Goal: Task Accomplishment & Management: Manage account settings

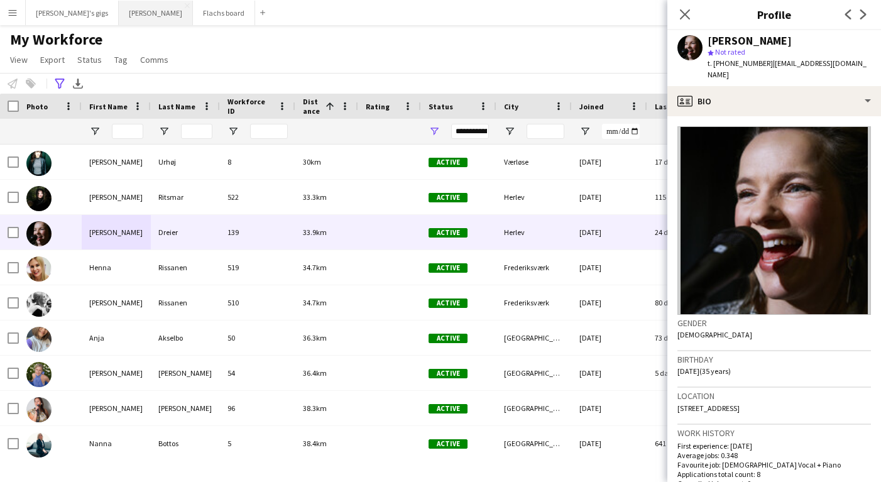
click at [119, 19] on button "Asger Gigs Close" at bounding box center [156, 13] width 74 height 25
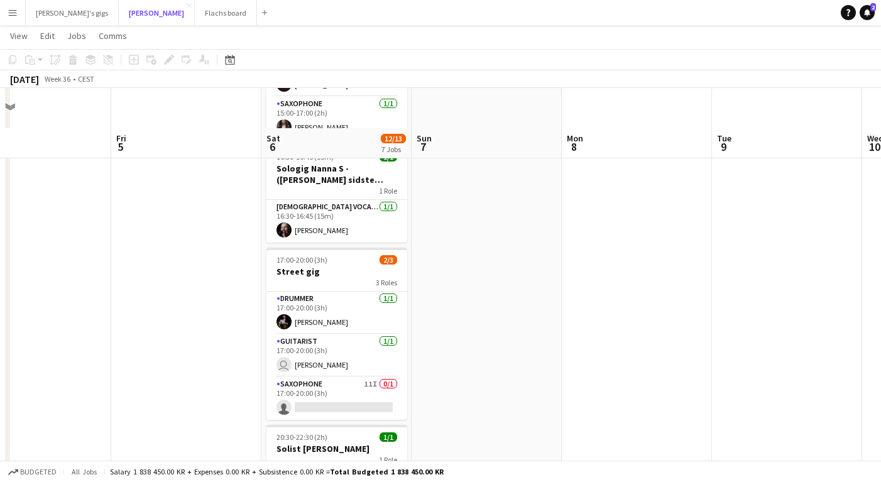
scroll to position [447, 0]
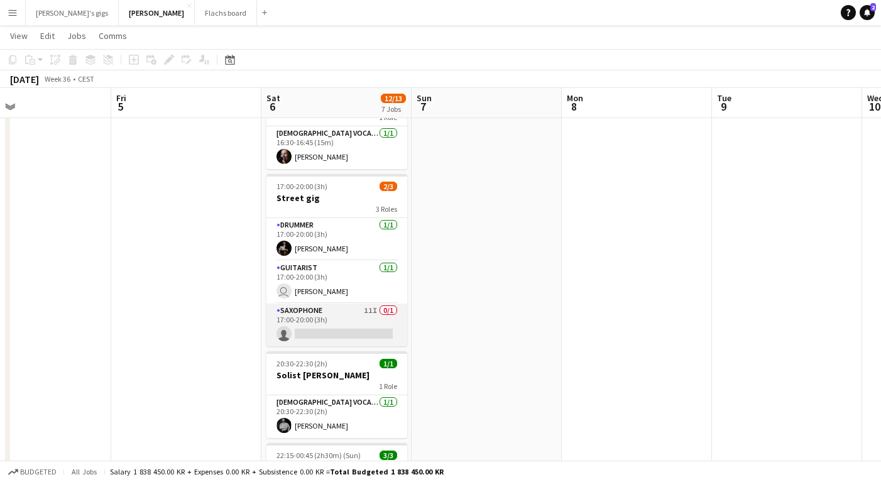
click at [360, 310] on app-card-role "Saxophone 11I 0/1 17:00-20:00 (3h) single-neutral-actions" at bounding box center [337, 325] width 141 height 43
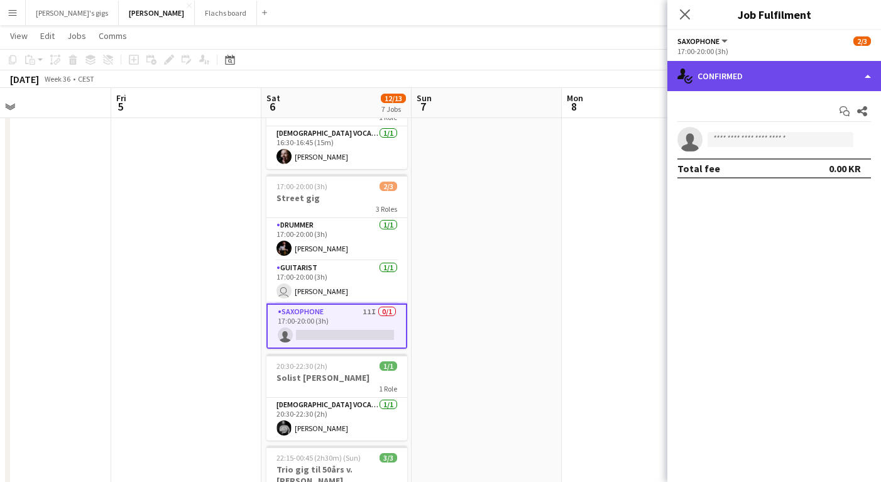
click at [733, 75] on div "single-neutral-actions-check-2 Confirmed" at bounding box center [775, 76] width 214 height 30
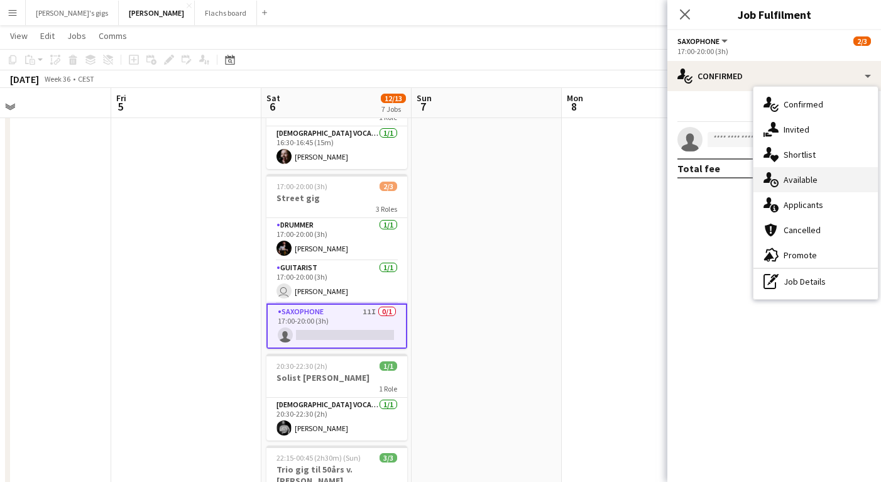
click at [815, 184] on div "single-neutral-actions-upload Available" at bounding box center [816, 179] width 124 height 25
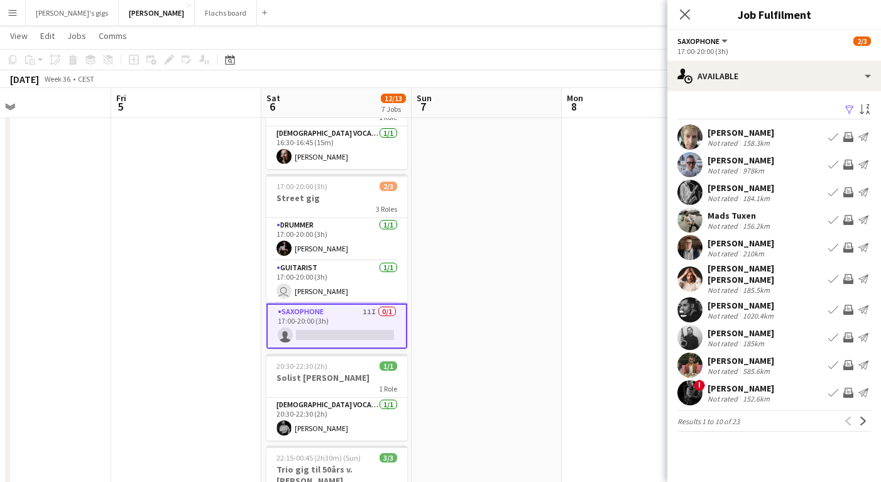
scroll to position [470, 0]
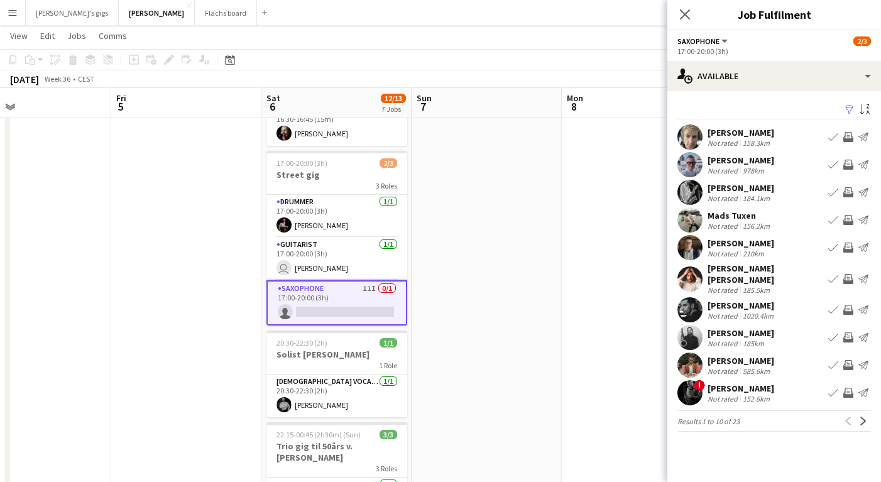
click at [844, 393] on app-icon "Invite crew" at bounding box center [849, 393] width 10 height 10
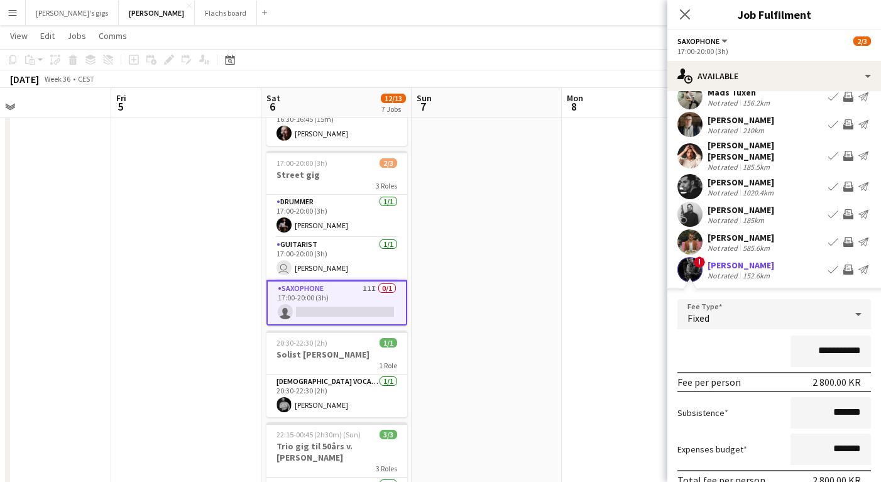
scroll to position [214, 0]
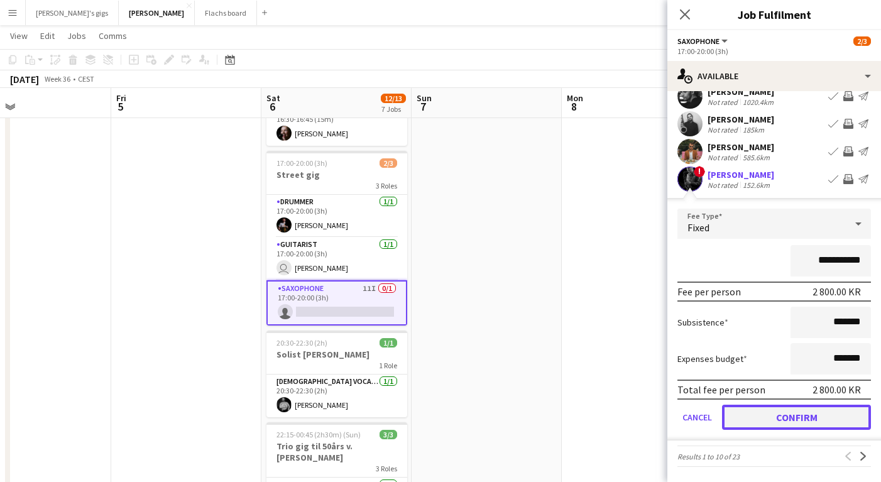
click at [803, 416] on button "Confirm" at bounding box center [796, 417] width 149 height 25
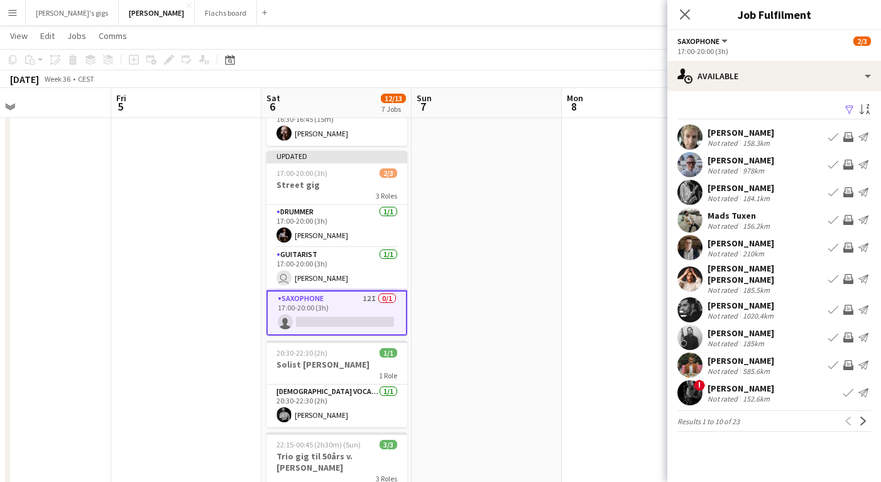
scroll to position [0, 0]
click at [866, 420] on app-icon "Next" at bounding box center [863, 421] width 9 height 9
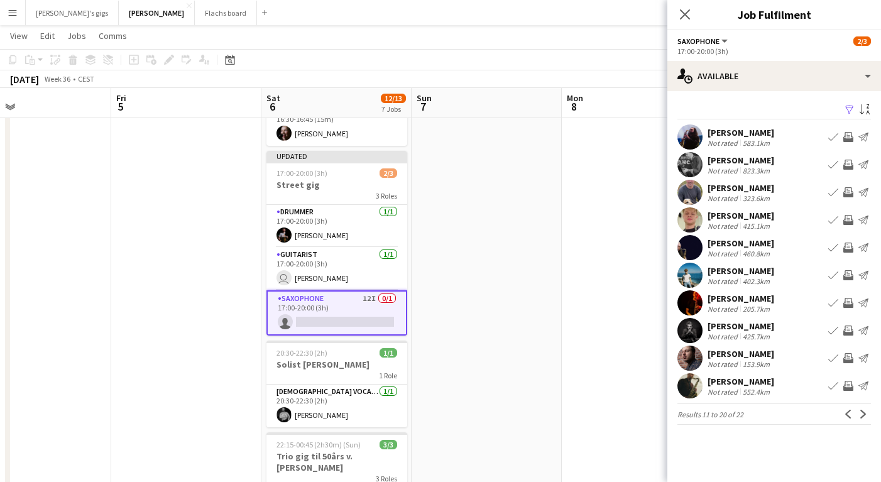
click at [849, 357] on app-icon "Invite crew" at bounding box center [849, 358] width 10 height 10
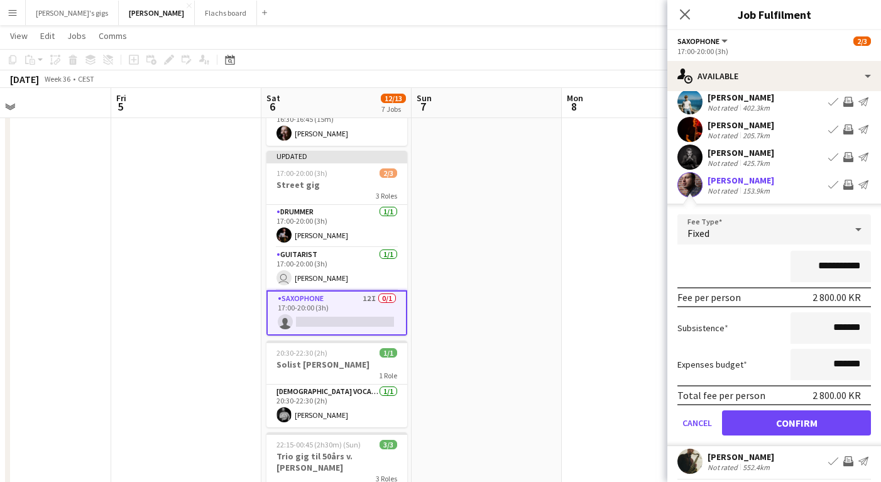
scroll to position [207, 0]
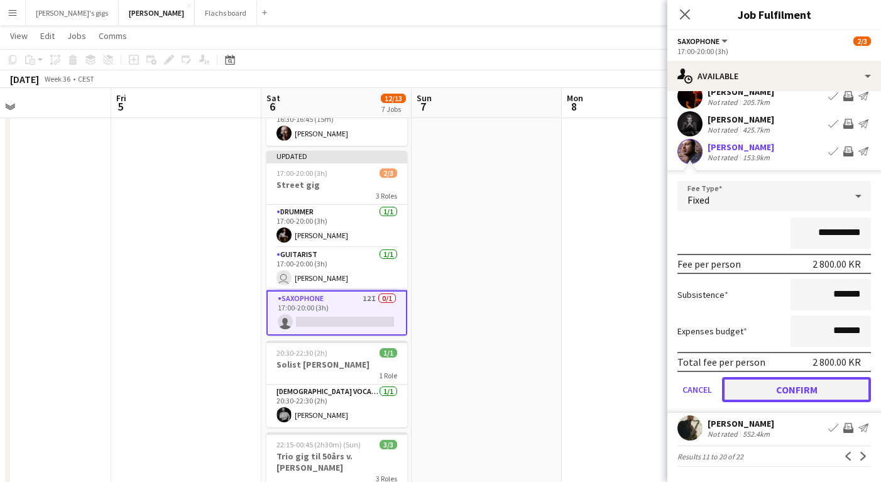
click at [815, 392] on button "Confirm" at bounding box center [796, 389] width 149 height 25
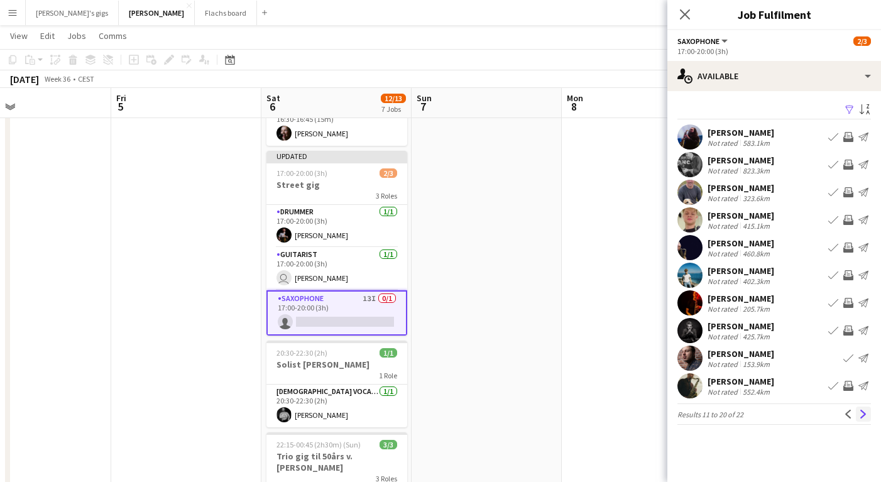
click at [865, 413] on app-icon "Next" at bounding box center [863, 414] width 9 height 9
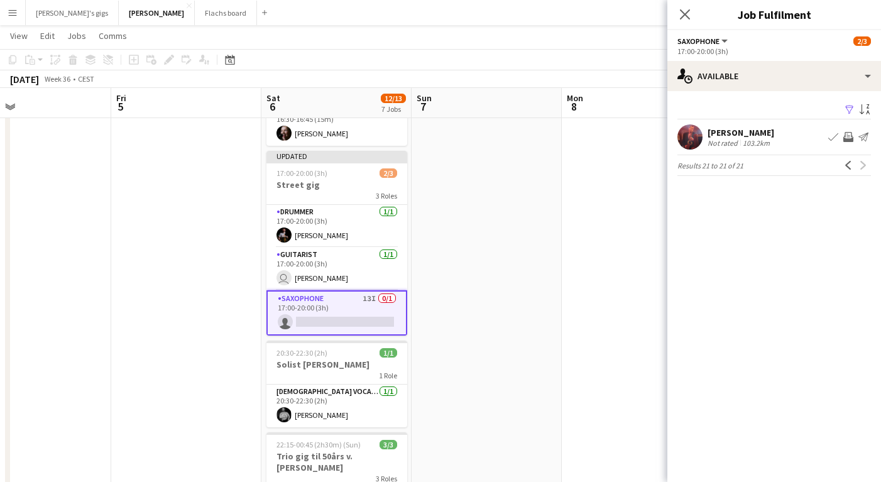
click at [510, 363] on app-date-cell at bounding box center [487, 366] width 150 height 1390
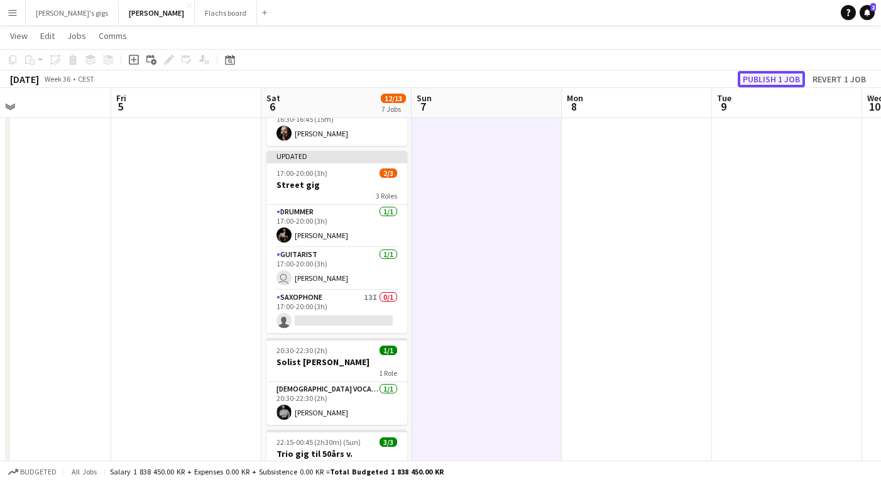
click at [778, 82] on button "Publish 1 job" at bounding box center [771, 79] width 67 height 16
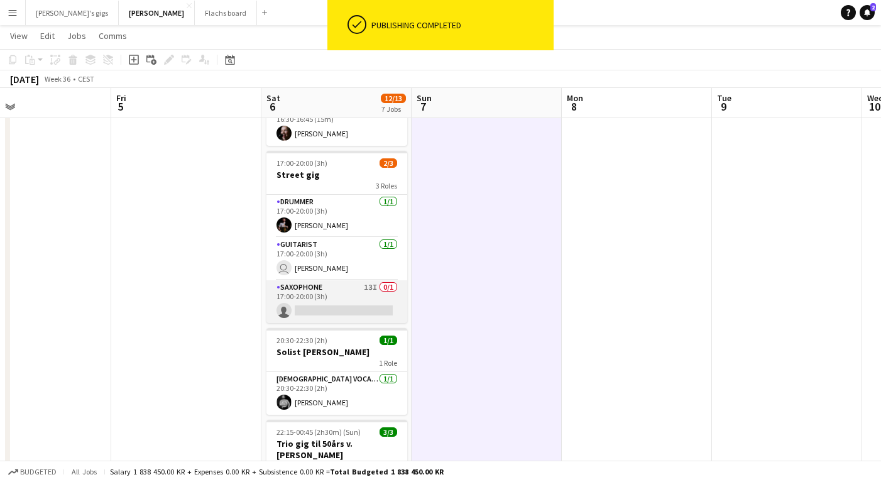
click at [324, 290] on app-card-role "Saxophone 13I 0/1 17:00-20:00 (3h) single-neutral-actions" at bounding box center [337, 301] width 141 height 43
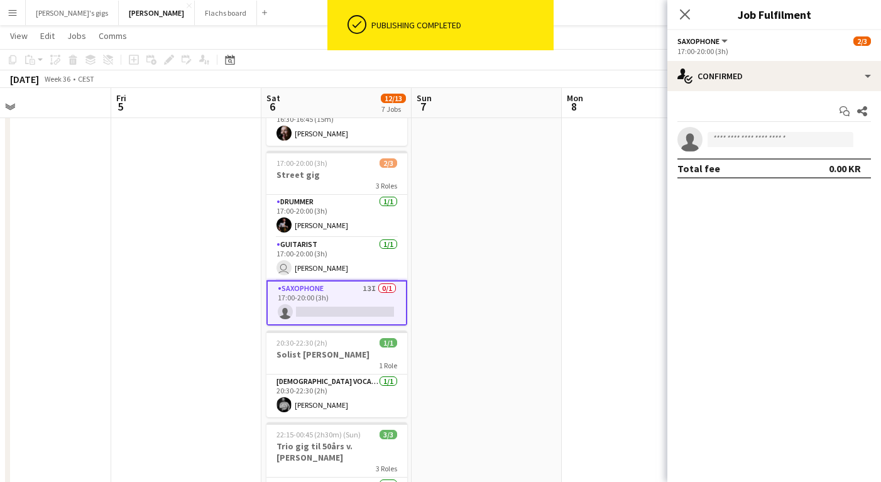
click at [574, 174] on app-date-cell at bounding box center [637, 366] width 150 height 1390
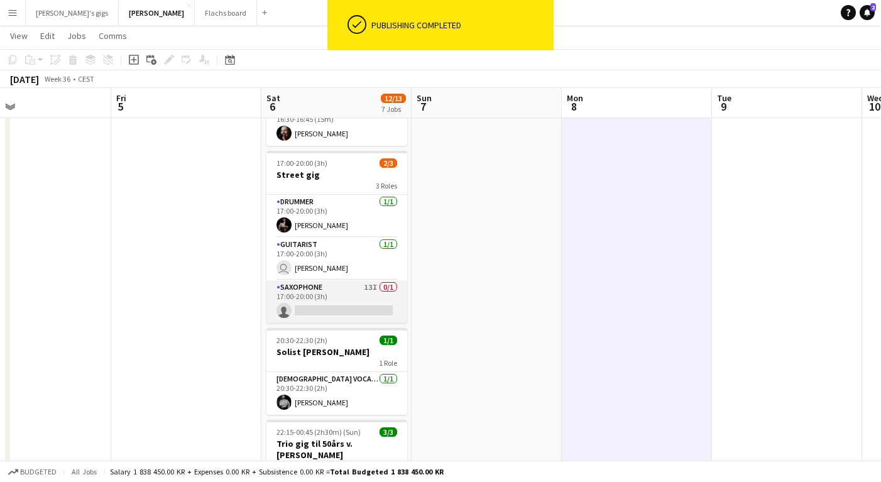
click at [330, 296] on app-card-role "Saxophone 13I 0/1 17:00-20:00 (3h) single-neutral-actions" at bounding box center [337, 301] width 141 height 43
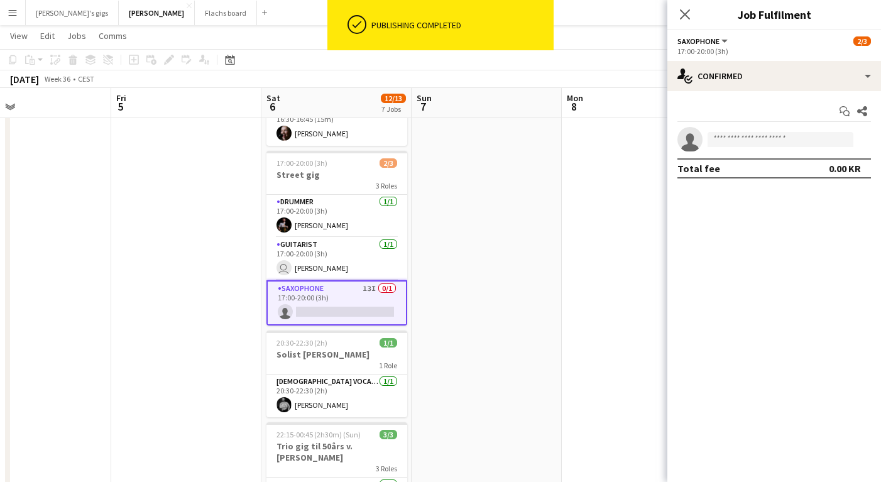
click at [532, 203] on app-date-cell at bounding box center [487, 366] width 150 height 1390
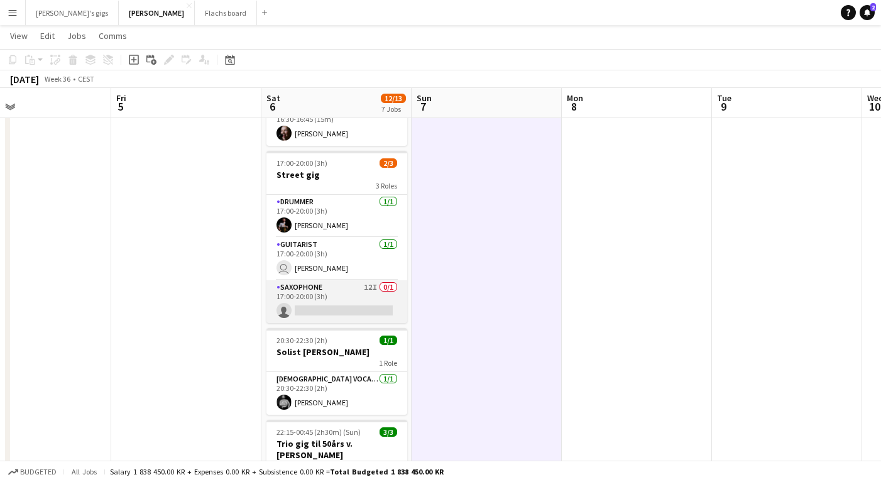
click at [346, 283] on app-card-role "Saxophone 12I 0/1 17:00-20:00 (3h) single-neutral-actions" at bounding box center [337, 301] width 141 height 43
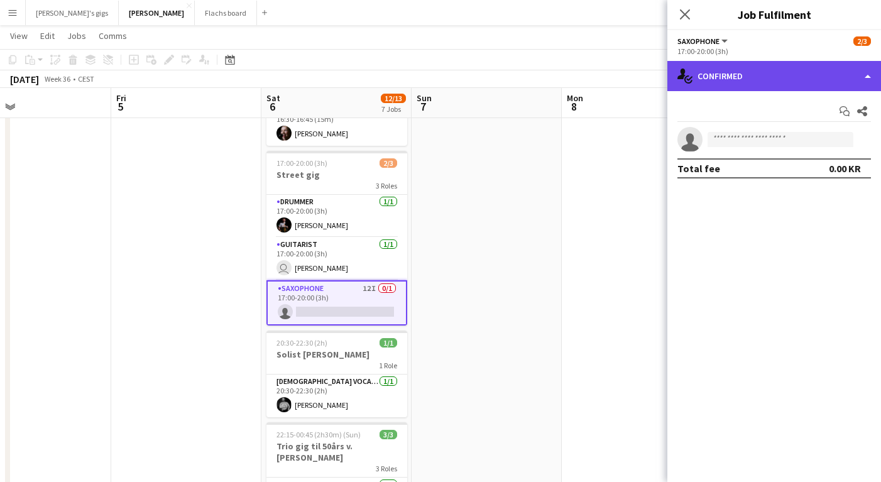
click at [769, 73] on div "single-neutral-actions-check-2 Confirmed" at bounding box center [775, 76] width 214 height 30
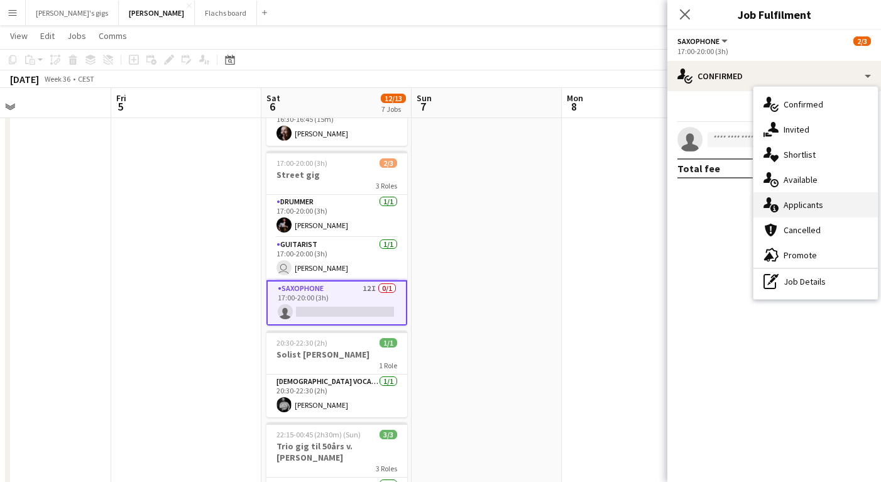
click at [801, 203] on div "single-neutral-actions-information Applicants" at bounding box center [816, 204] width 124 height 25
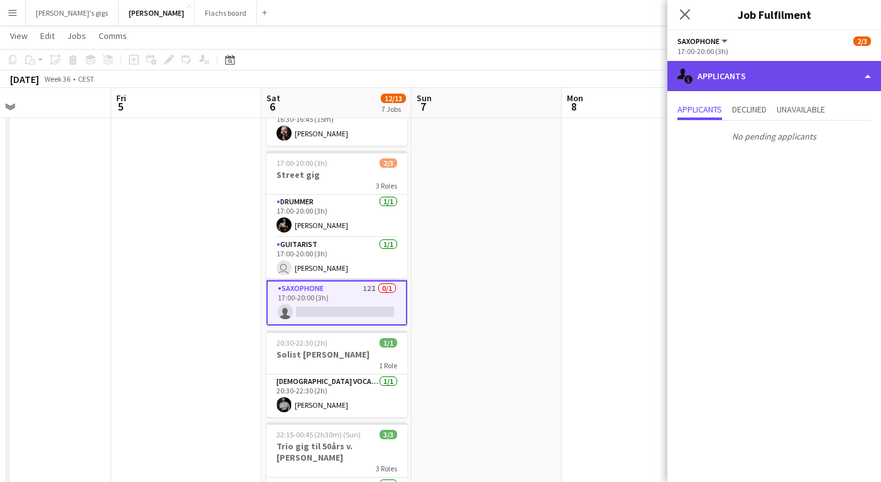
click at [748, 75] on div "single-neutral-actions-information Applicants" at bounding box center [775, 76] width 214 height 30
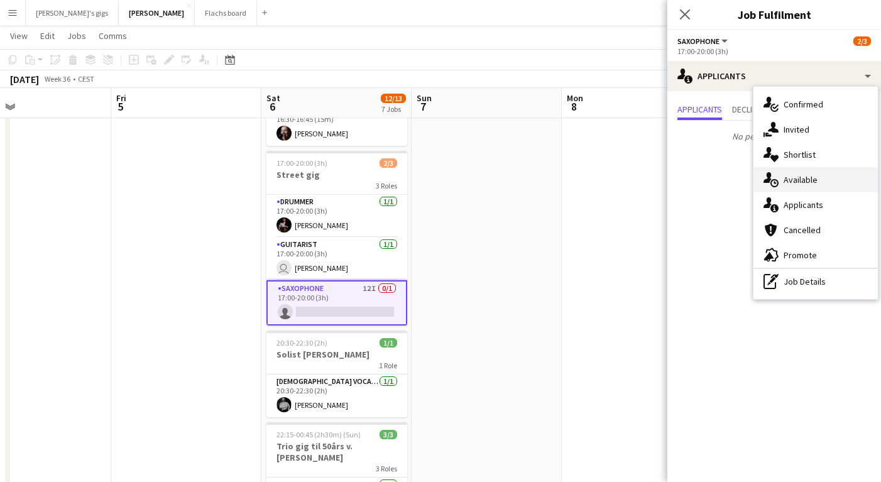
click at [791, 172] on div "single-neutral-actions-upload Available" at bounding box center [816, 179] width 124 height 25
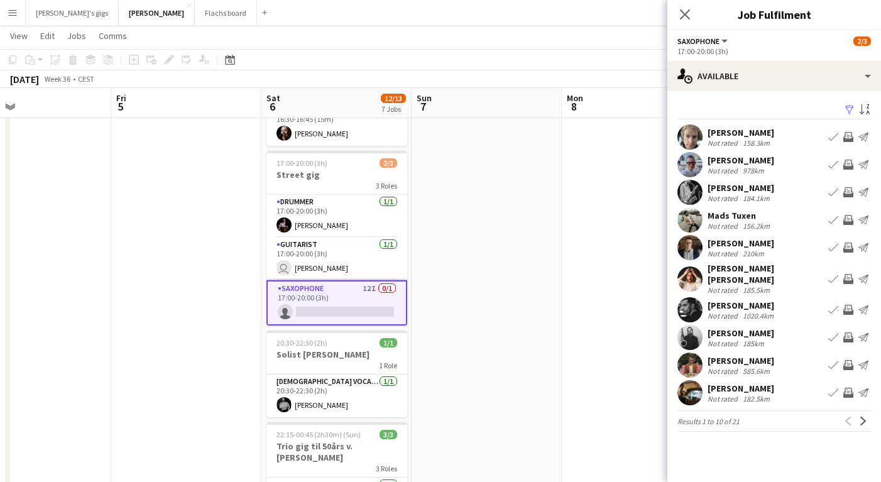
click at [575, 289] on app-date-cell at bounding box center [637, 366] width 150 height 1390
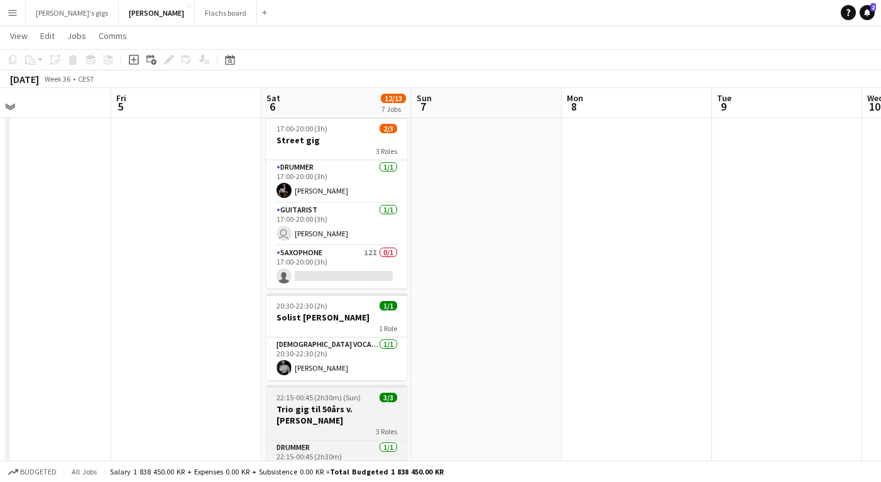
scroll to position [490, 0]
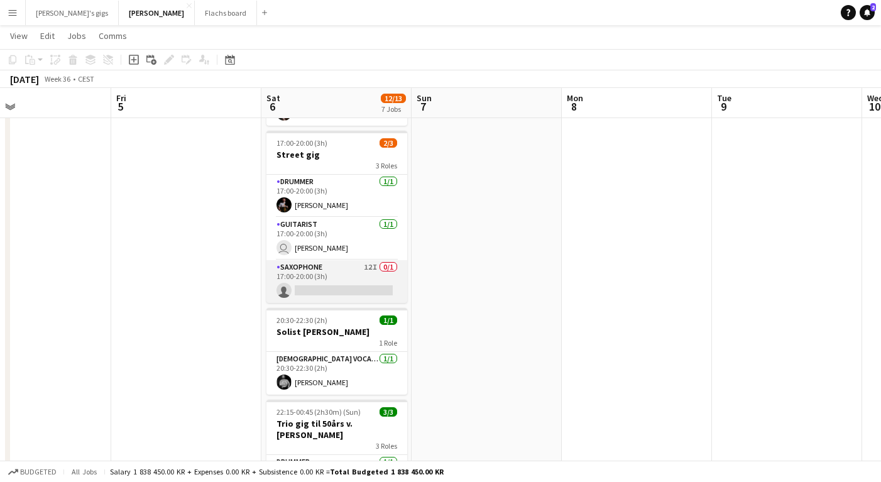
click at [306, 267] on app-card-role "Saxophone 12I 0/1 17:00-20:00 (3h) single-neutral-actions" at bounding box center [337, 281] width 141 height 43
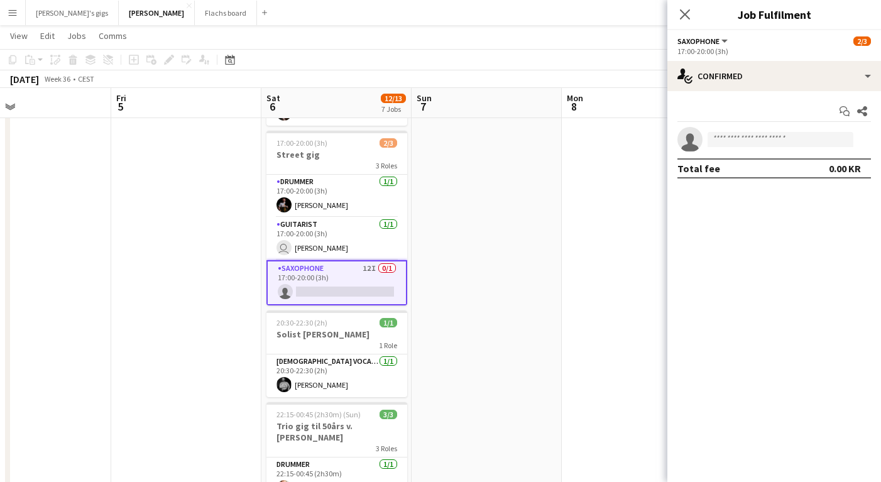
click at [136, 236] on app-date-cell at bounding box center [186, 139] width 150 height 976
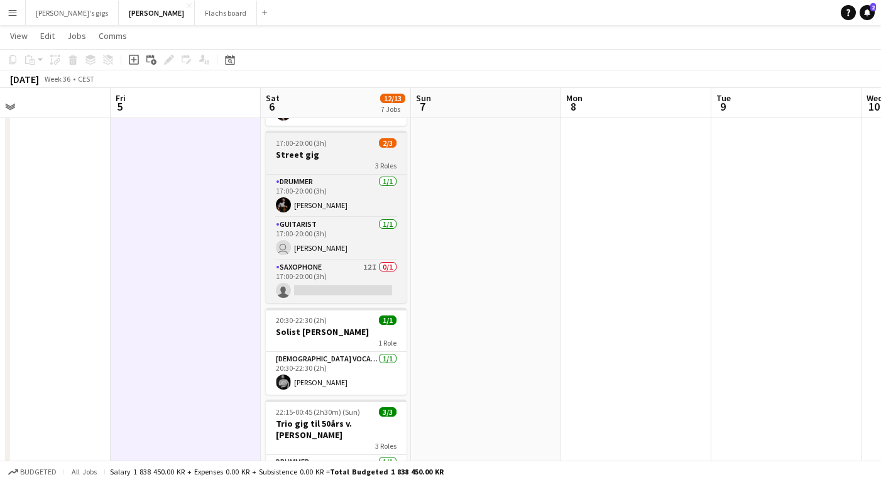
click at [278, 160] on div "3 Roles" at bounding box center [336, 165] width 141 height 10
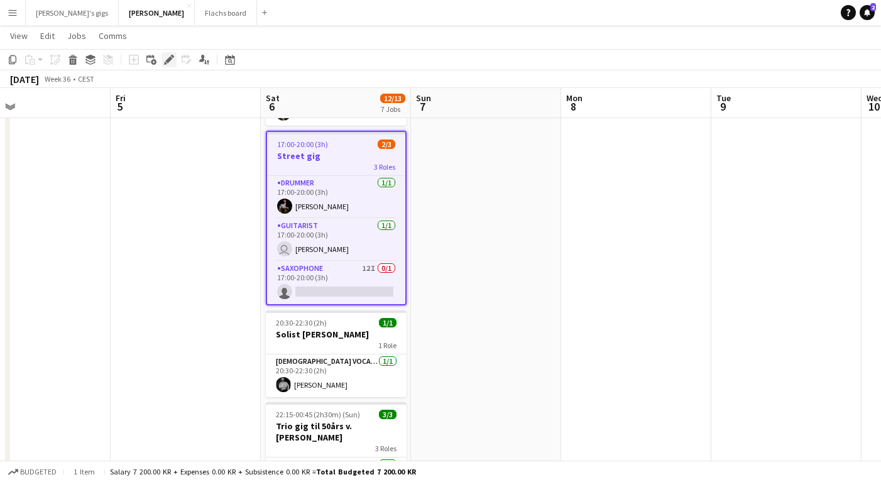
click at [172, 58] on icon "Edit" at bounding box center [169, 60] width 10 height 10
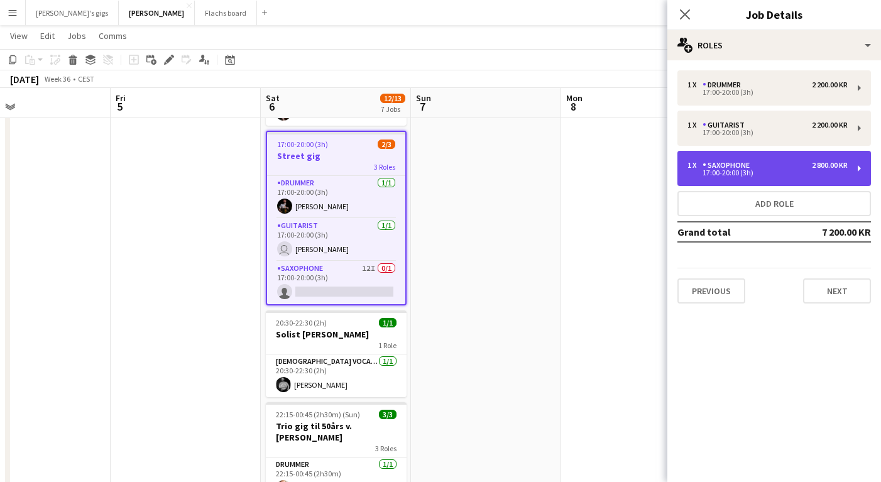
click at [709, 157] on div "1 x Saxophone 2 800.00 KR 17:00-20:00 (3h)" at bounding box center [775, 168] width 194 height 35
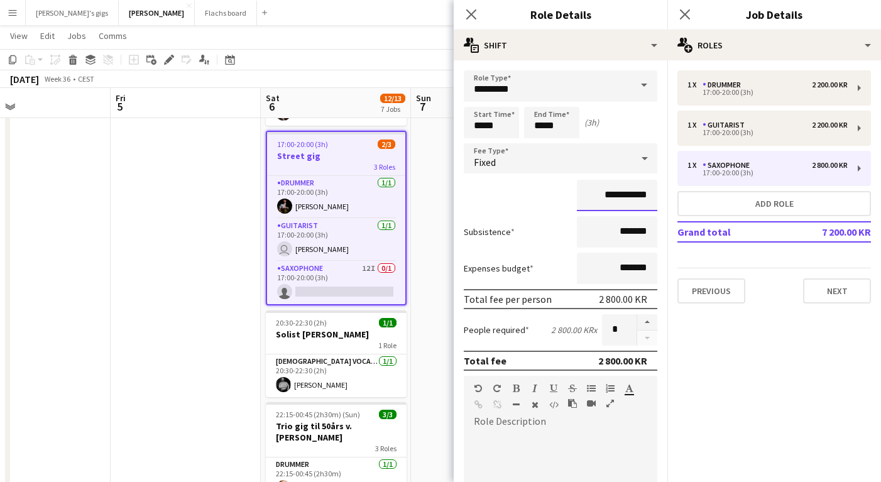
click at [602, 196] on input "**********" at bounding box center [617, 195] width 80 height 31
type input "**********"
click at [564, 233] on div "Subsistence *******" at bounding box center [561, 231] width 194 height 31
click at [446, 370] on app-date-cell at bounding box center [486, 139] width 150 height 976
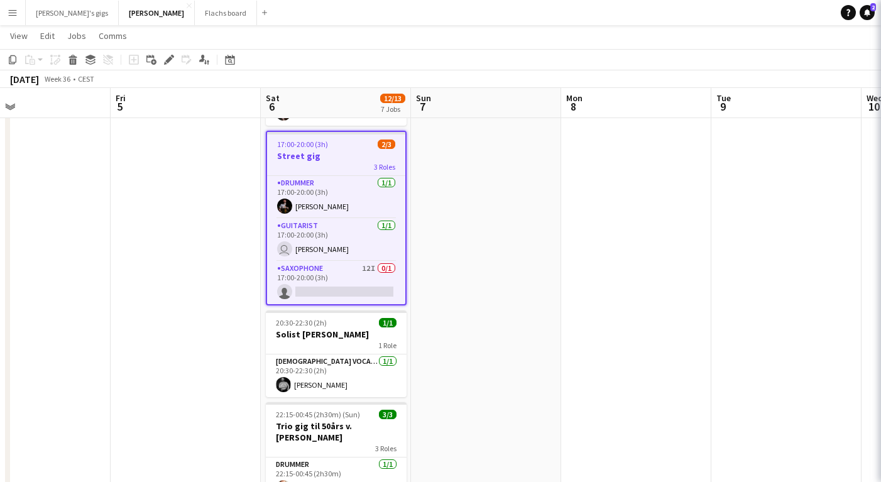
scroll to position [0, 0]
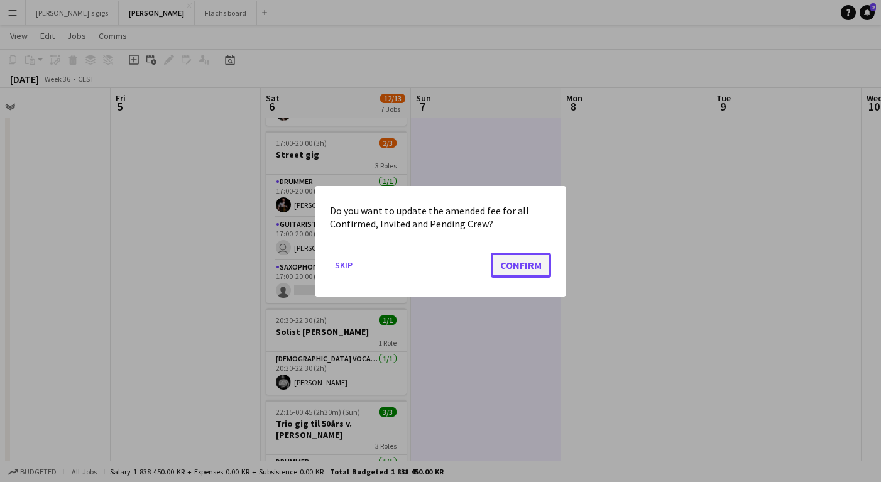
click at [501, 267] on button "Confirm" at bounding box center [521, 264] width 60 height 25
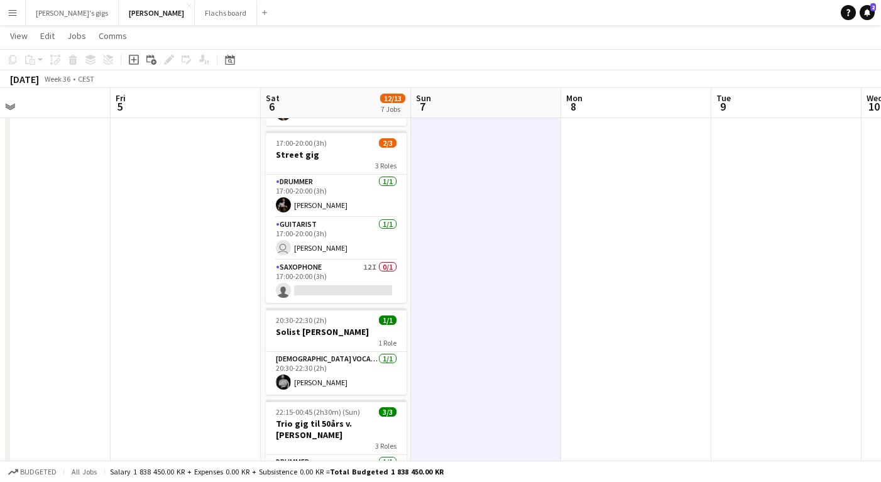
scroll to position [490, 0]
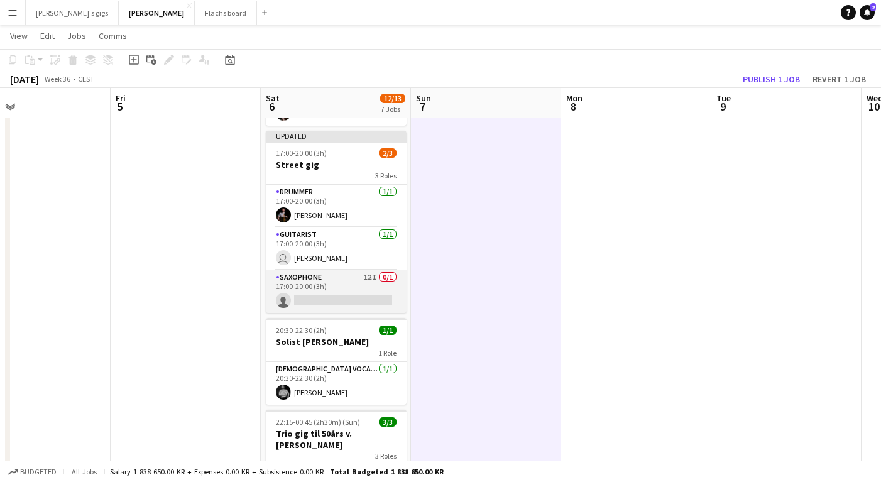
click at [314, 288] on app-card-role "Saxophone 12I 0/1 17:00-20:00 (3h) single-neutral-actions" at bounding box center [336, 291] width 141 height 43
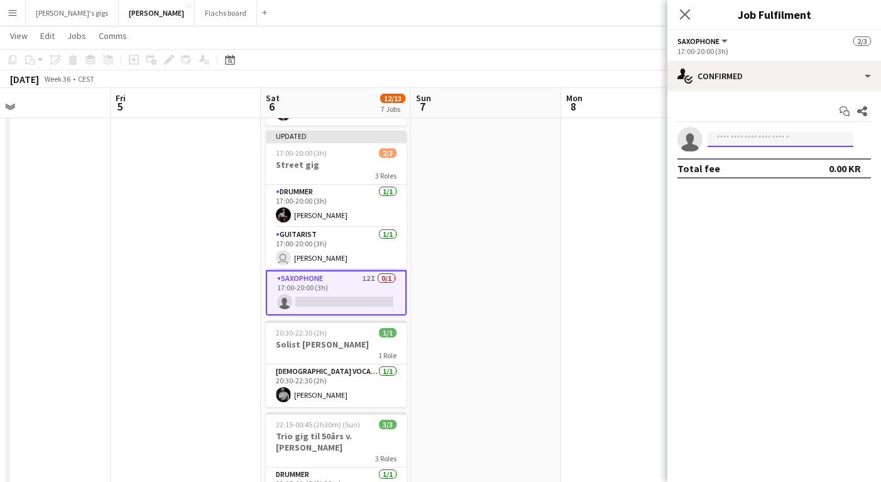
click at [762, 143] on input at bounding box center [781, 139] width 146 height 15
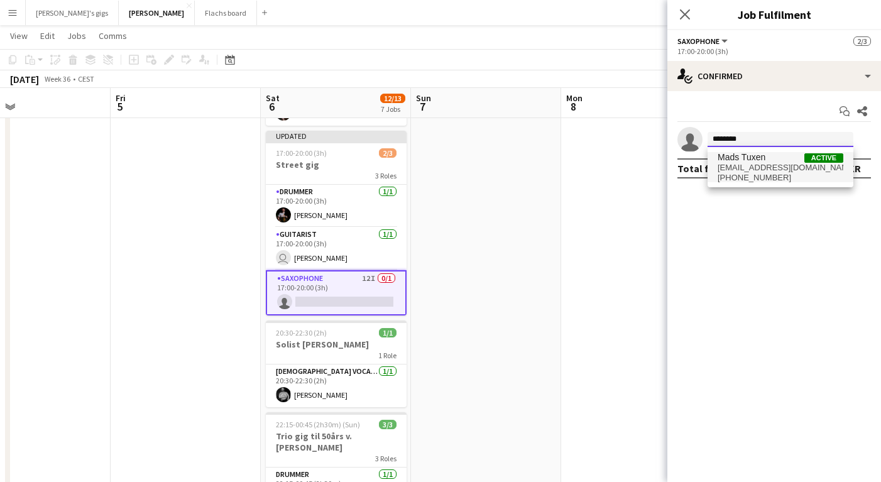
type input "********"
click at [757, 160] on span "Mads Tuxen" at bounding box center [742, 157] width 48 height 11
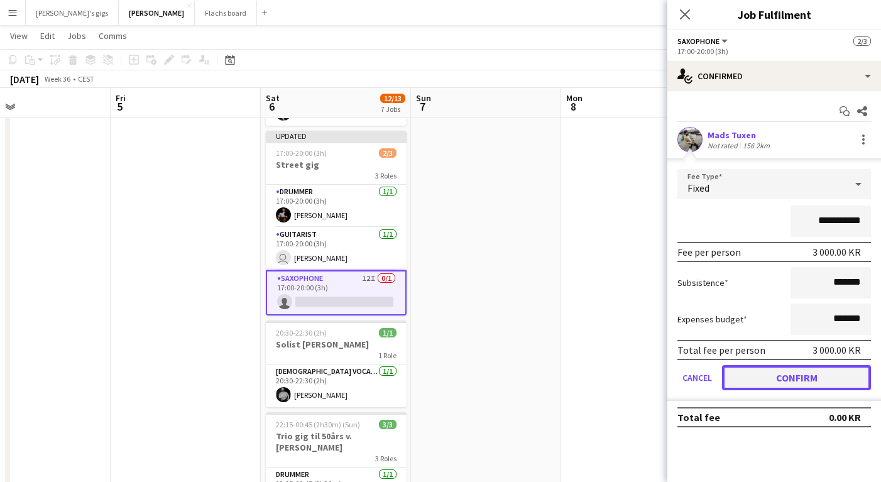
click at [783, 376] on button "Confirm" at bounding box center [796, 377] width 149 height 25
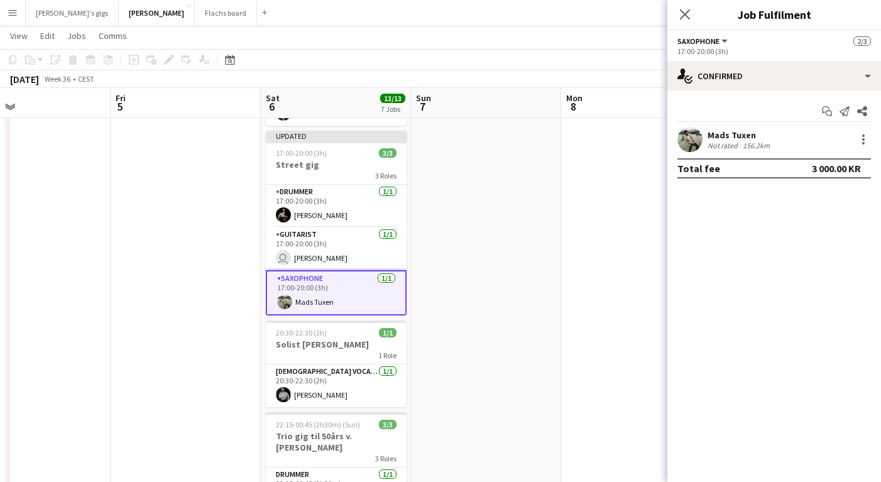
click at [725, 144] on div "Not rated" at bounding box center [724, 145] width 33 height 9
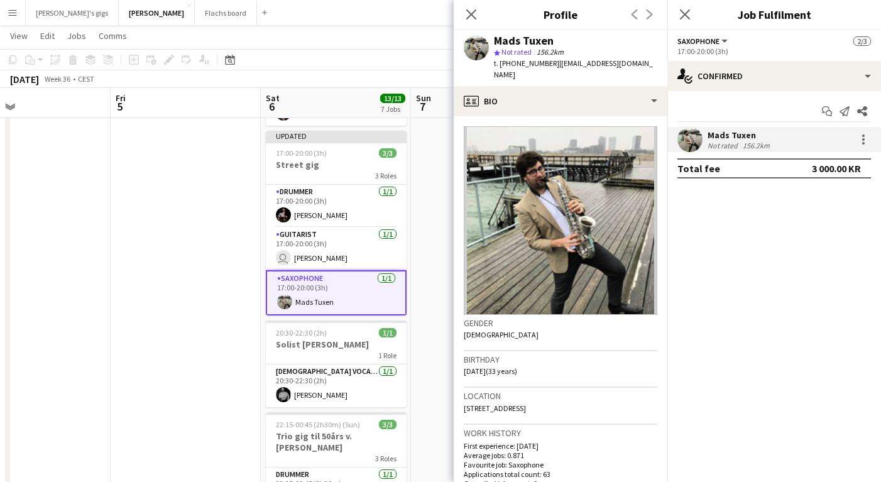
click at [725, 144] on div "Not rated" at bounding box center [724, 145] width 33 height 9
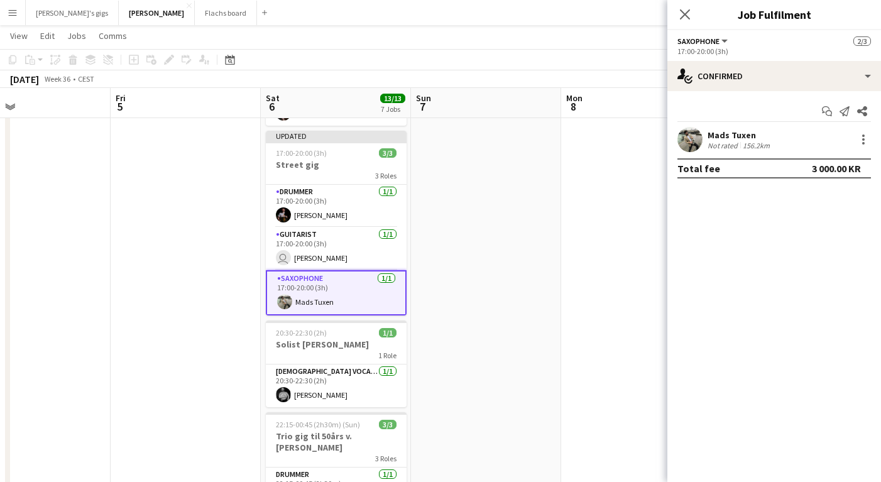
click at [509, 270] on app-date-cell at bounding box center [486, 139] width 150 height 976
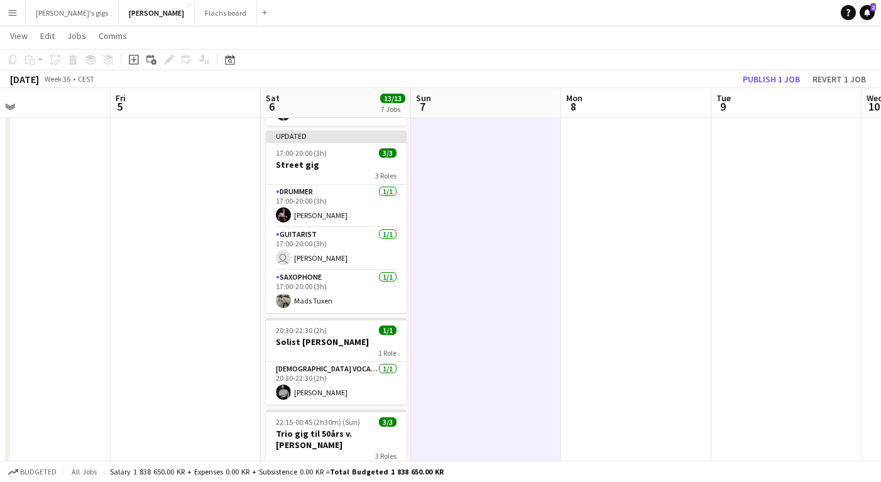
click at [773, 69] on app-toolbar "Copy Paste Paste Command V Paste with crew Command Shift V Paste linked Job [GE…" at bounding box center [440, 59] width 881 height 21
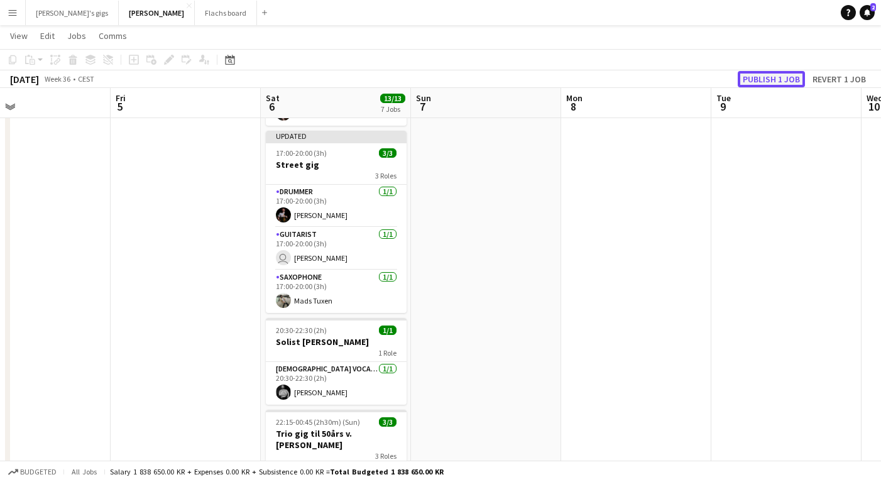
click at [774, 84] on button "Publish 1 job" at bounding box center [771, 79] width 67 height 16
